Goal: Task Accomplishment & Management: Manage account settings

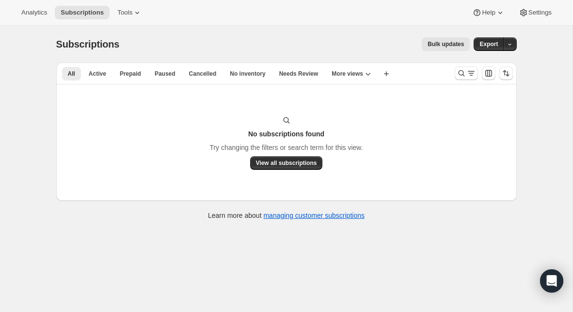
click at [456, 80] on div at bounding box center [484, 72] width 66 height 19
click at [459, 77] on icon "Search and filter results" at bounding box center [461, 73] width 10 height 10
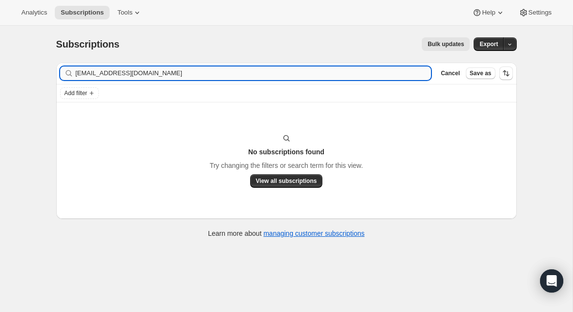
click at [231, 73] on input "[EMAIL_ADDRESS][DOMAIN_NAME]" at bounding box center [254, 73] width 356 height 14
click at [159, 74] on input "[EMAIL_ADDRESS][DOMAIN_NAME]" at bounding box center [245, 73] width 338 height 14
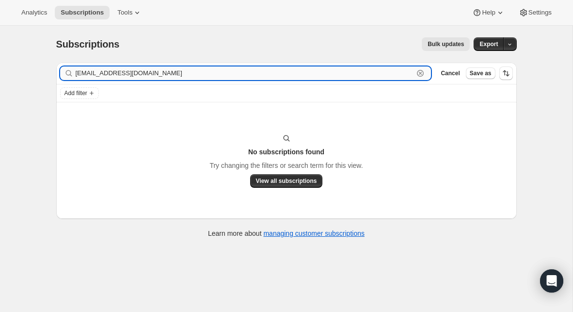
click at [159, 74] on input "[EMAIL_ADDRESS][DOMAIN_NAME]" at bounding box center [245, 73] width 338 height 14
paste input "[EMAIL_ADDRESS][DOMAIN_NAME]"
type input "[EMAIL_ADDRESS][DOMAIN_NAME]"
